Goal: Task Accomplishment & Management: Check status

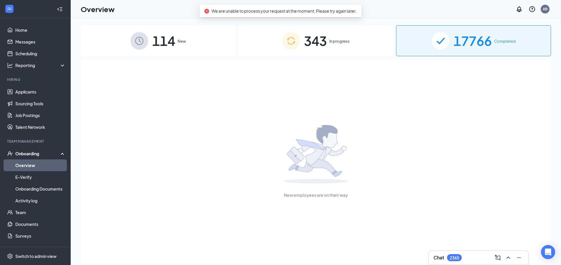
click at [371, 44] on div "343 In progress" at bounding box center [315, 40] width 155 height 31
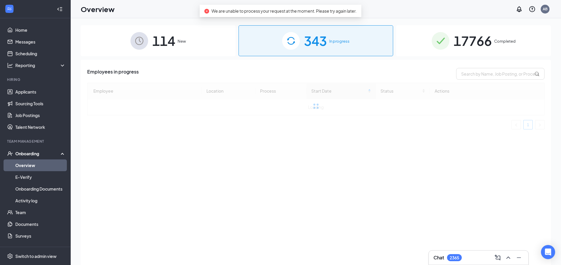
click at [442, 39] on img at bounding box center [441, 41] width 18 height 18
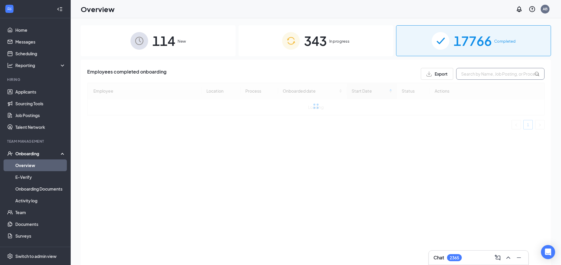
click at [473, 72] on input "text" at bounding box center [500, 74] width 88 height 12
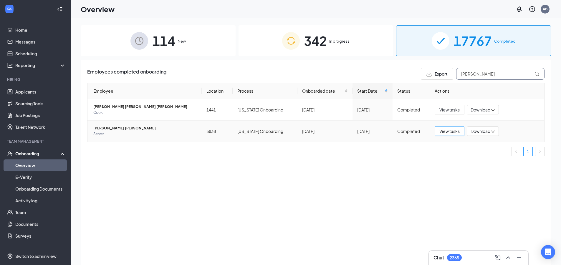
type input "liz mari"
click at [452, 130] on span "View tasks" at bounding box center [449, 131] width 20 height 6
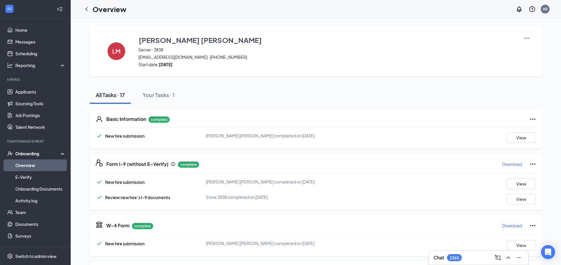
click at [510, 164] on p "Download" at bounding box center [512, 164] width 20 height 6
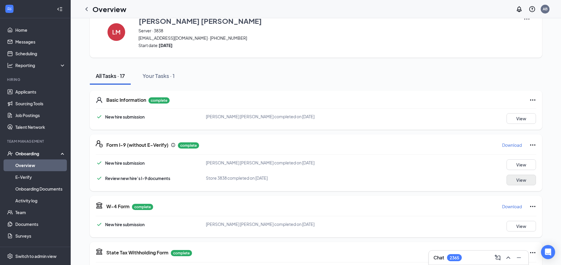
scroll to position [29, 0]
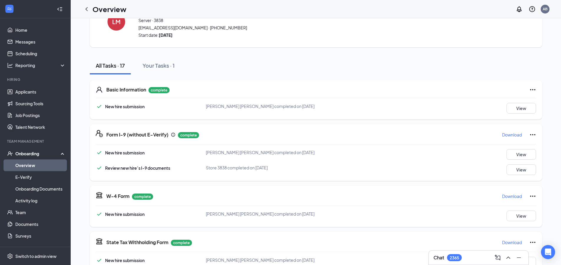
click at [513, 196] on p "Download" at bounding box center [512, 196] width 20 height 6
